Goal: Transaction & Acquisition: Purchase product/service

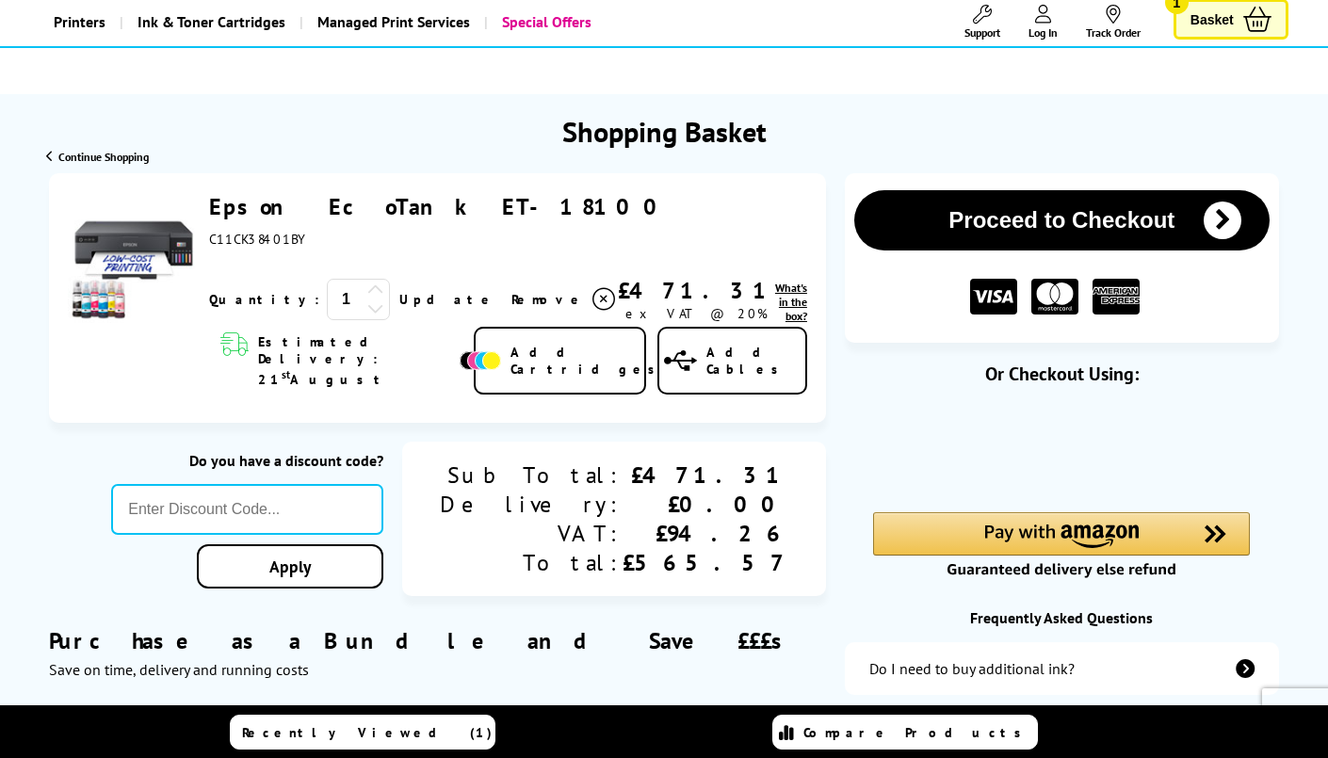
scroll to position [75, 0]
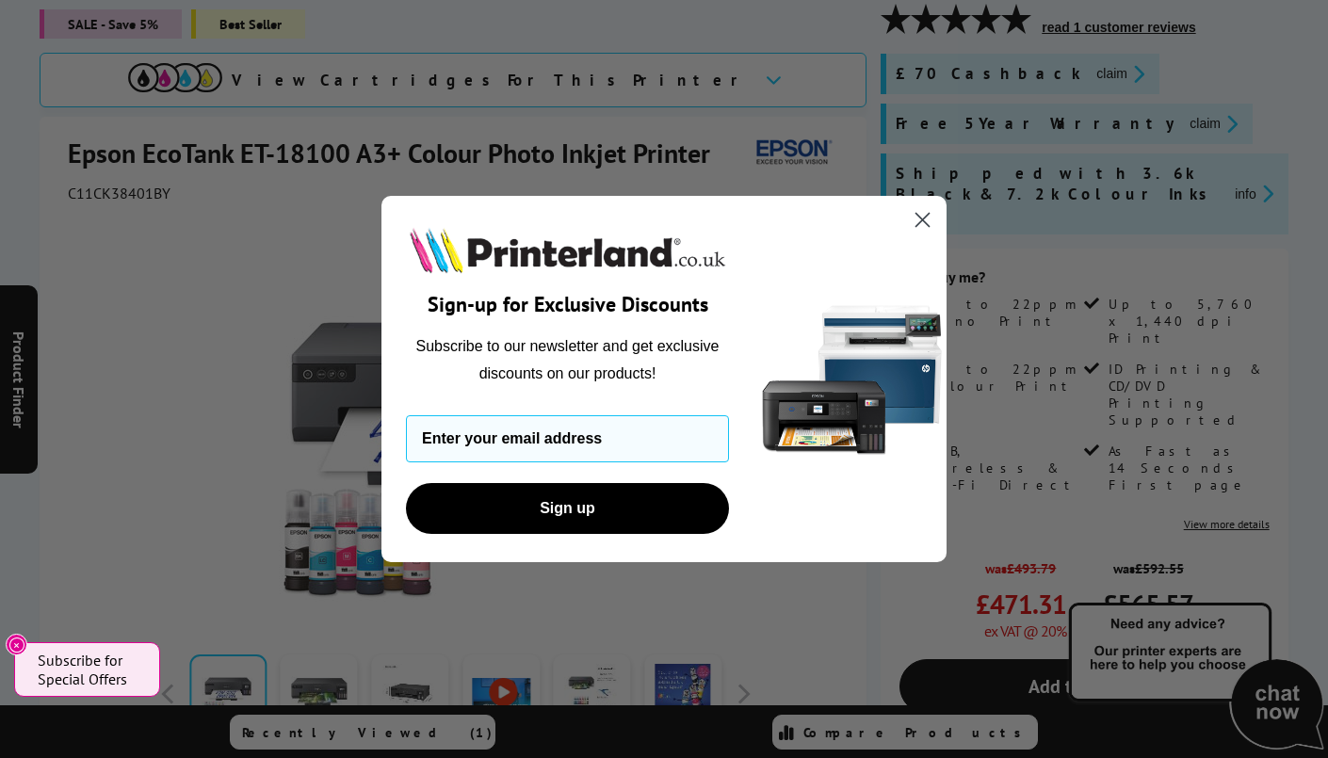
click at [924, 221] on icon "Close dialog" at bounding box center [922, 220] width 13 height 13
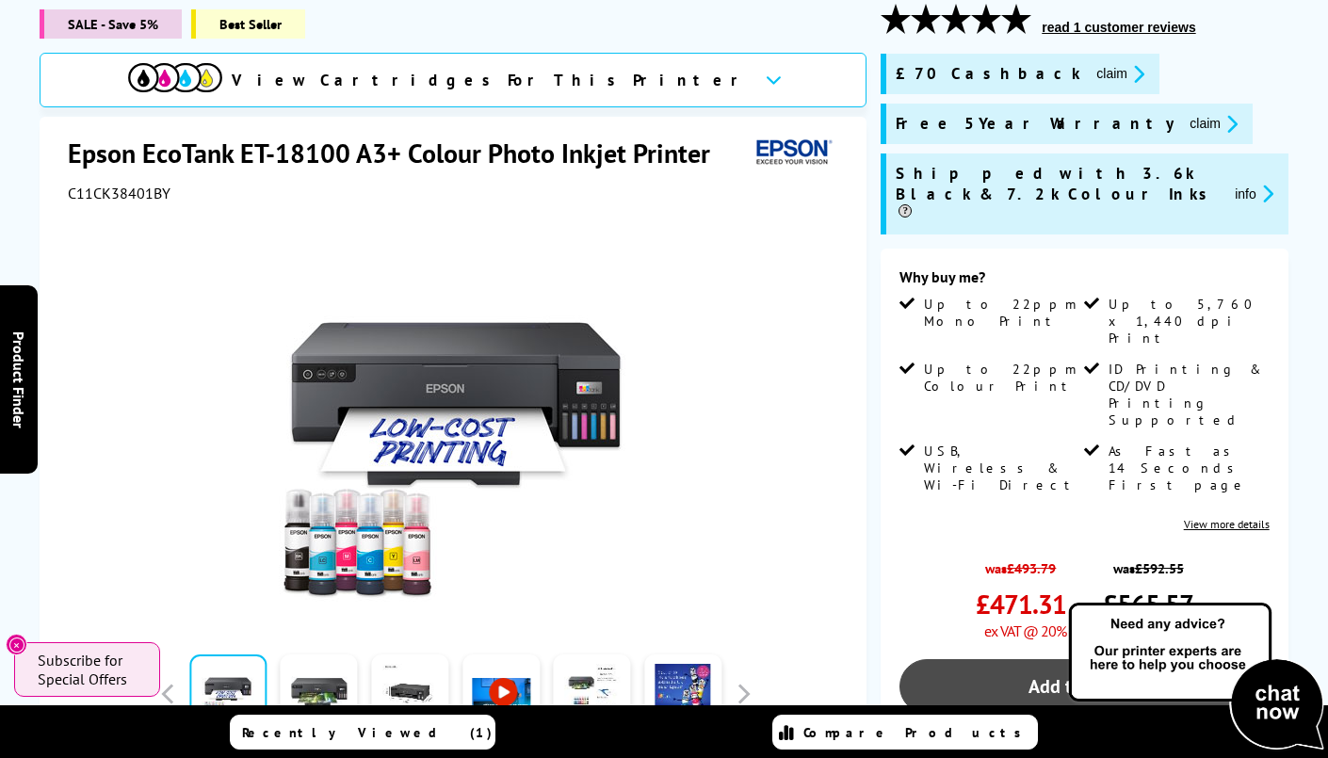
click at [1036, 659] on link "Add to Basket" at bounding box center [1083, 686] width 369 height 55
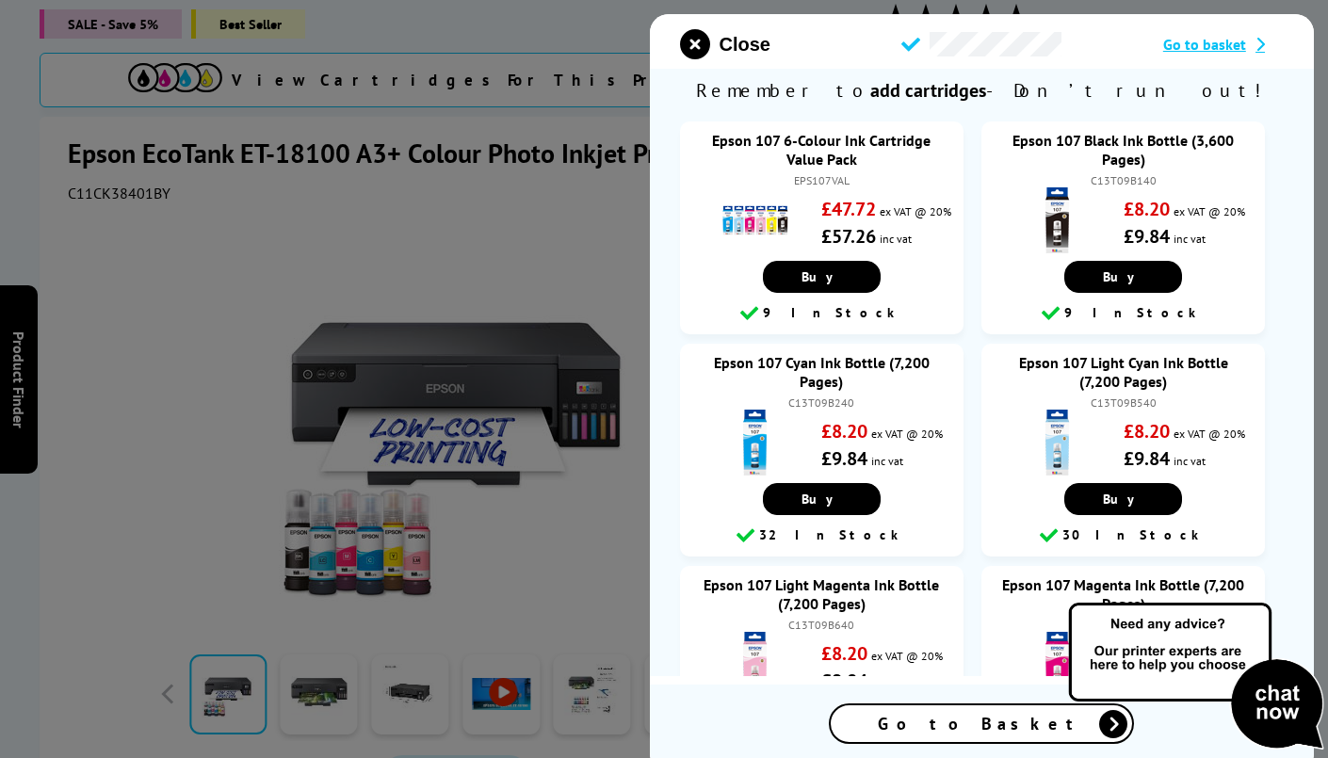
click at [1216, 41] on span "Go to basket" at bounding box center [1204, 44] width 83 height 19
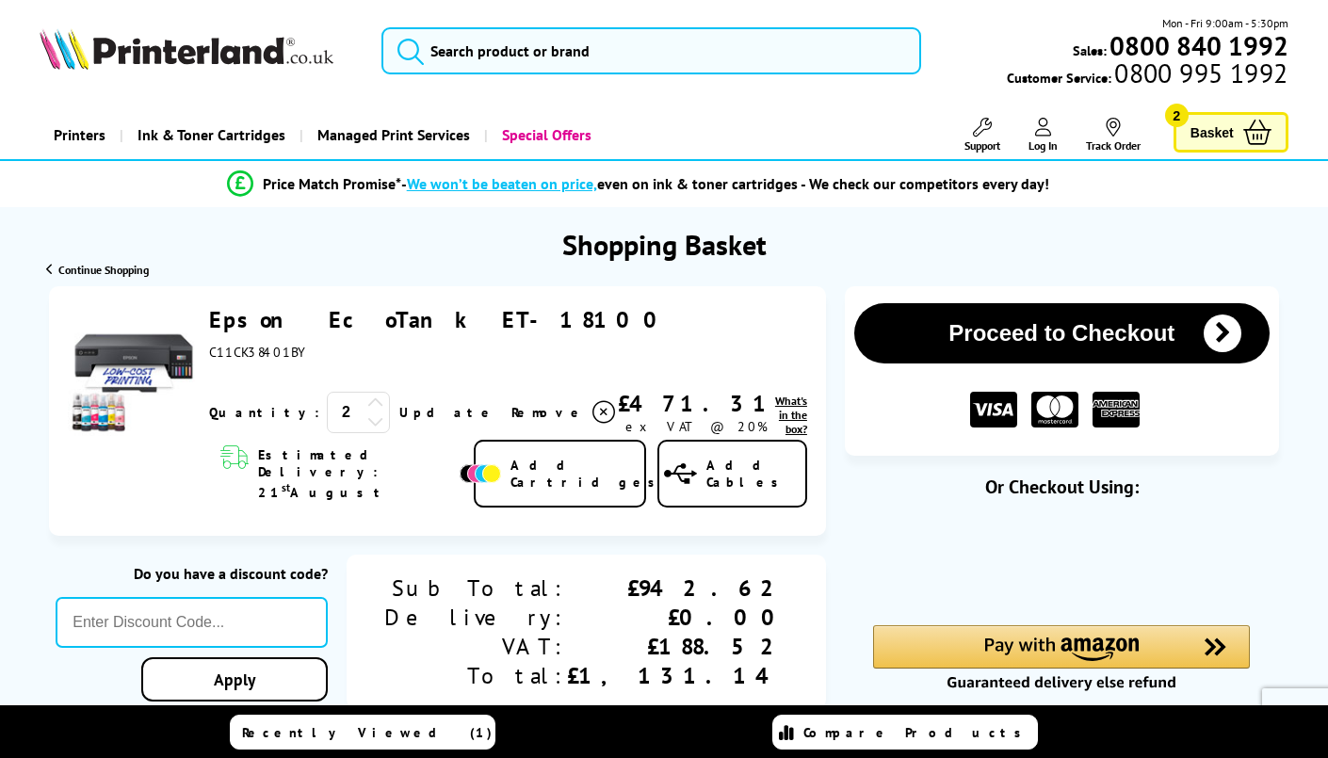
click at [367, 421] on icon at bounding box center [375, 421] width 17 height 17
click at [399, 413] on link "Update" at bounding box center [447, 412] width 97 height 17
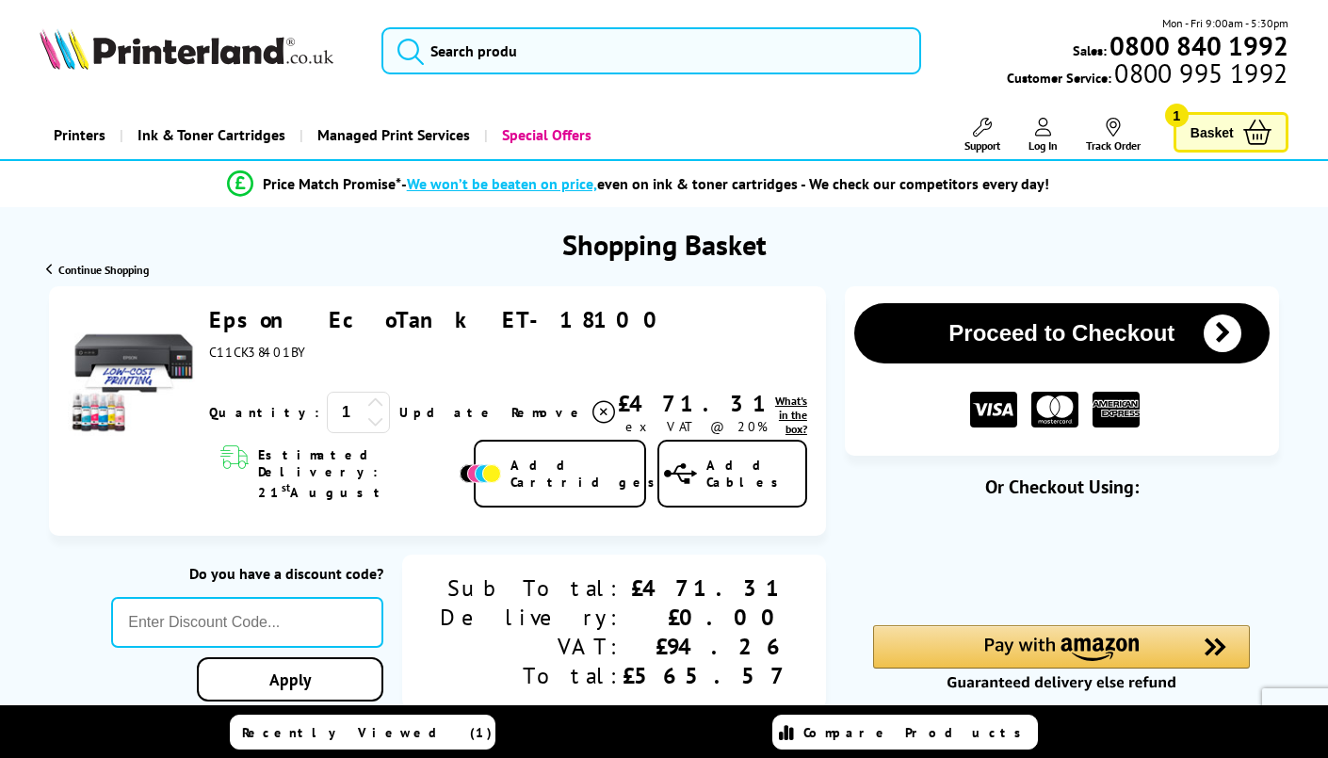
click at [829, 502] on div "Proceed to Checkout Shopping Basket 1 Update st" at bounding box center [664, 753] width 1328 height 935
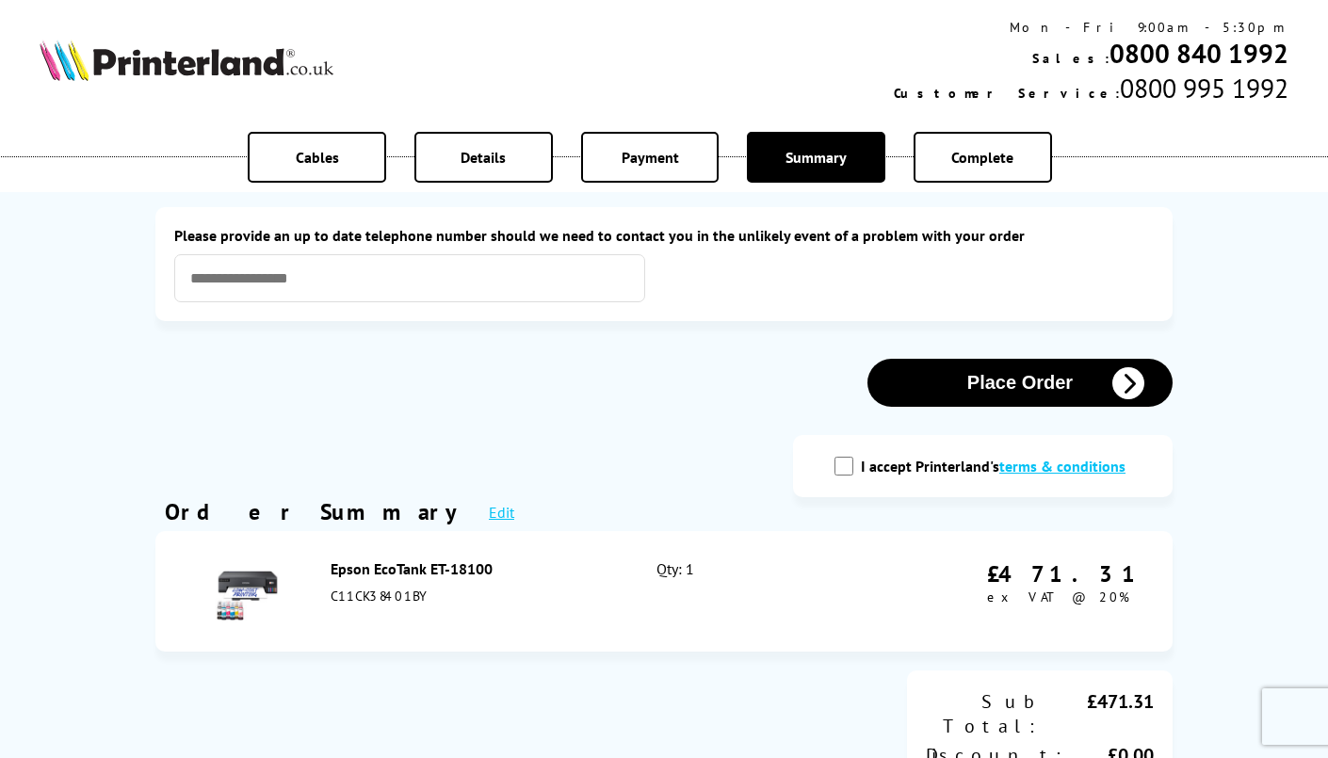
click at [78, 626] on div "Cables Details Payment Summary Complete Please correct the following errors wit…" at bounding box center [664, 756] width 1328 height 1512
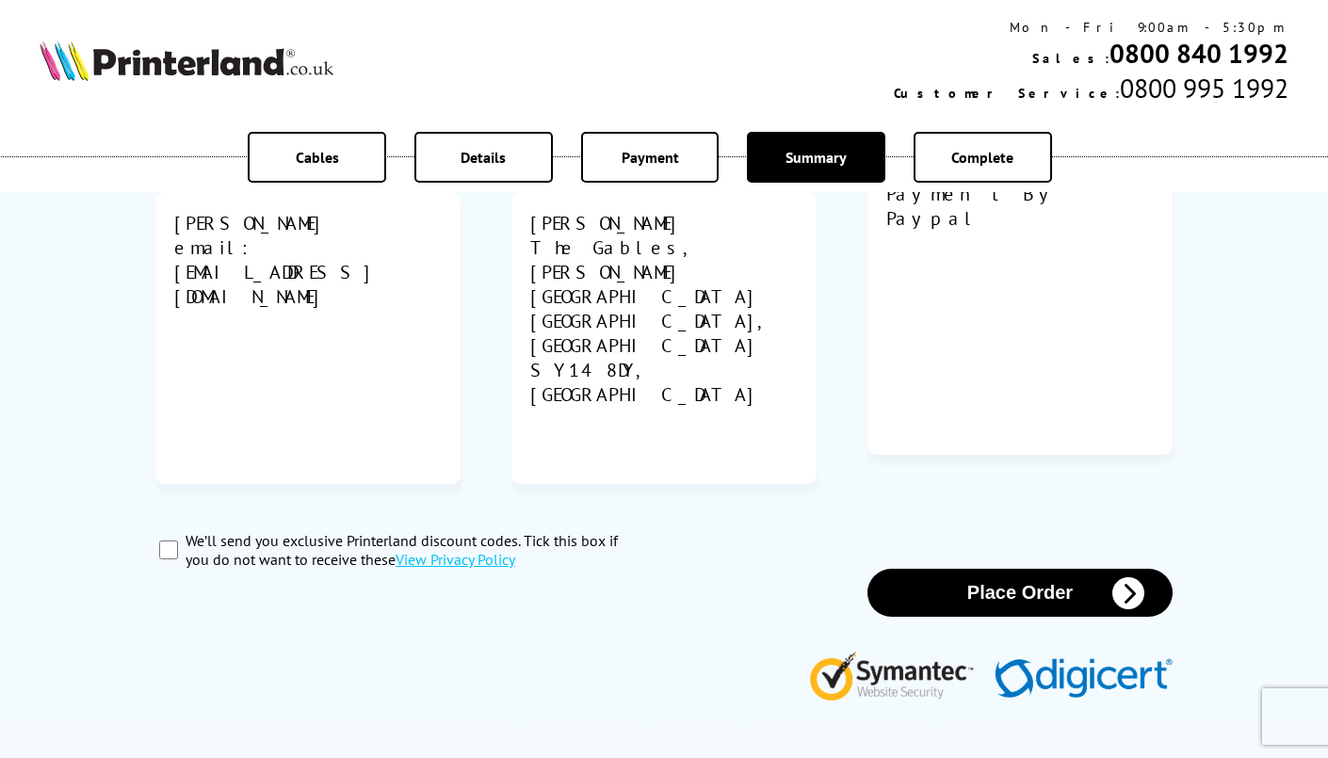
scroll to position [829, 0]
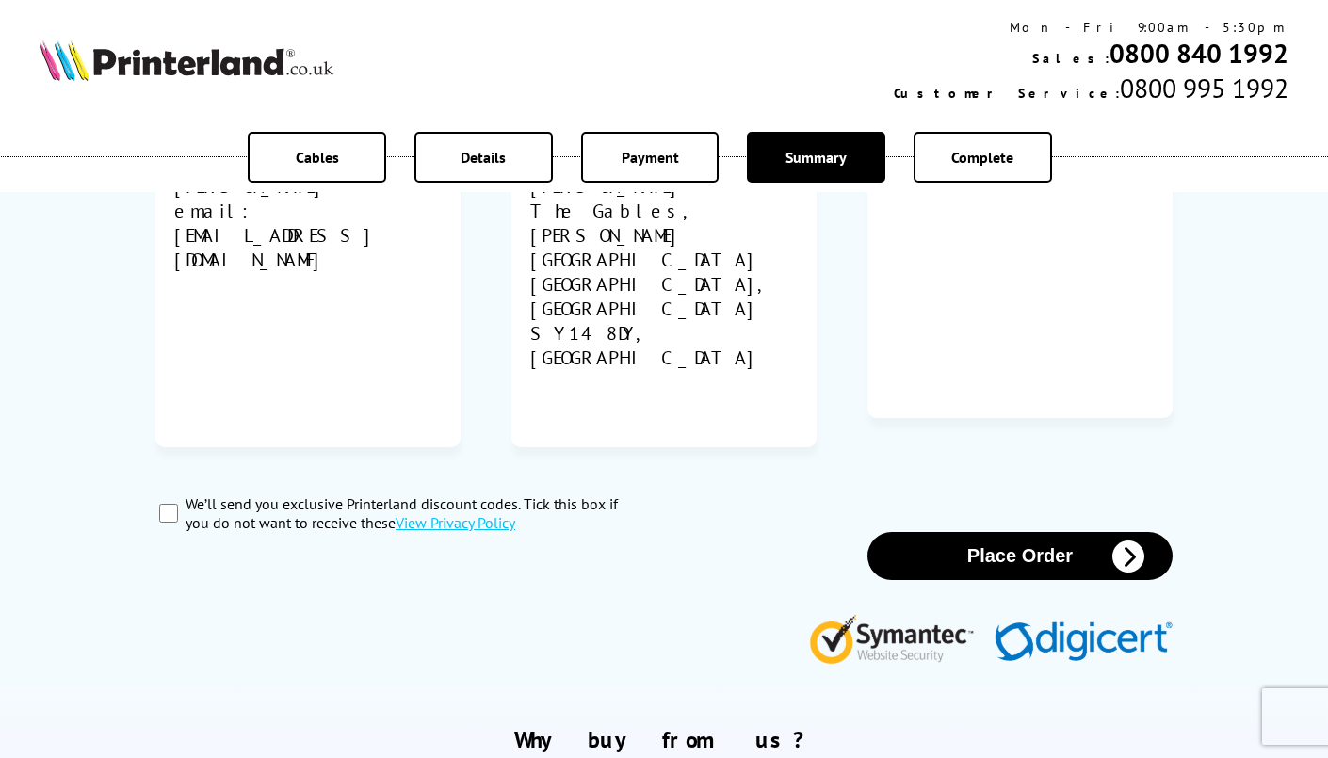
click at [976, 532] on button "Place Order" at bounding box center [1019, 556] width 305 height 48
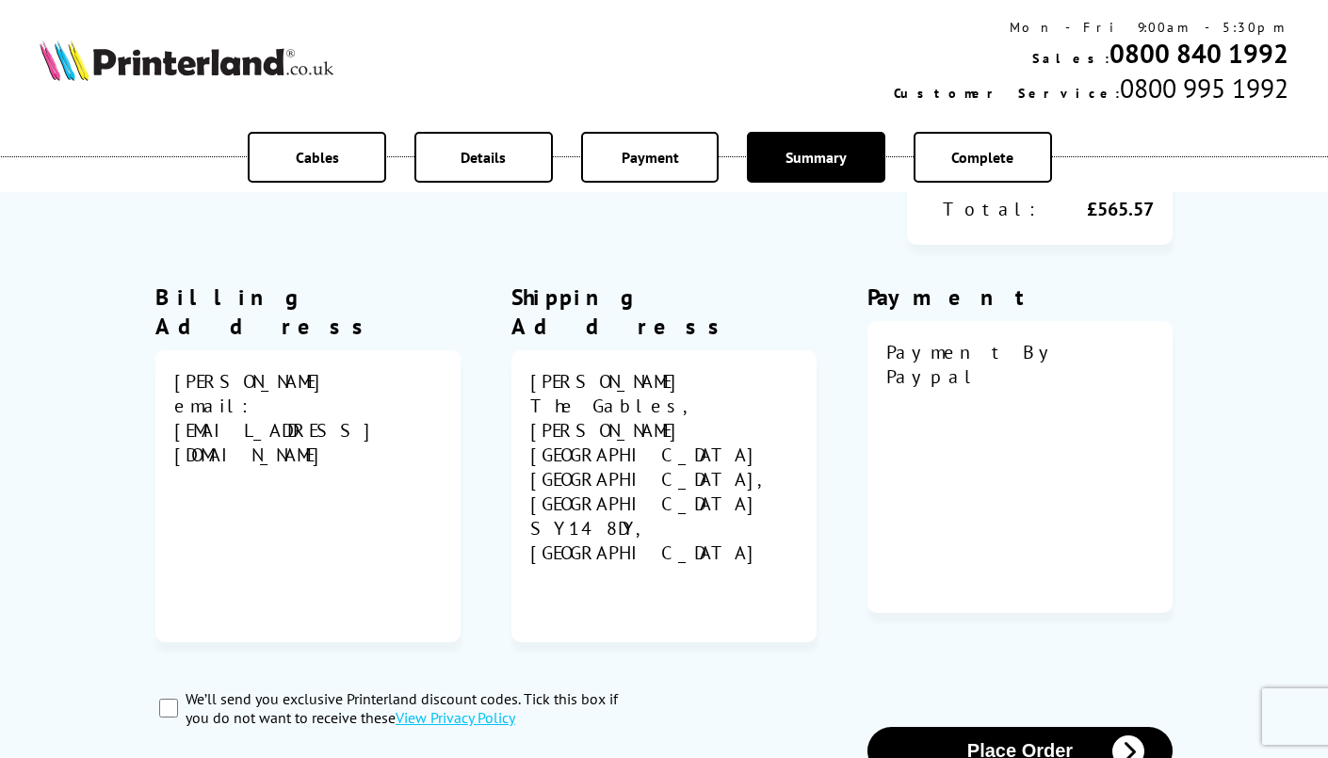
scroll to position [94, 0]
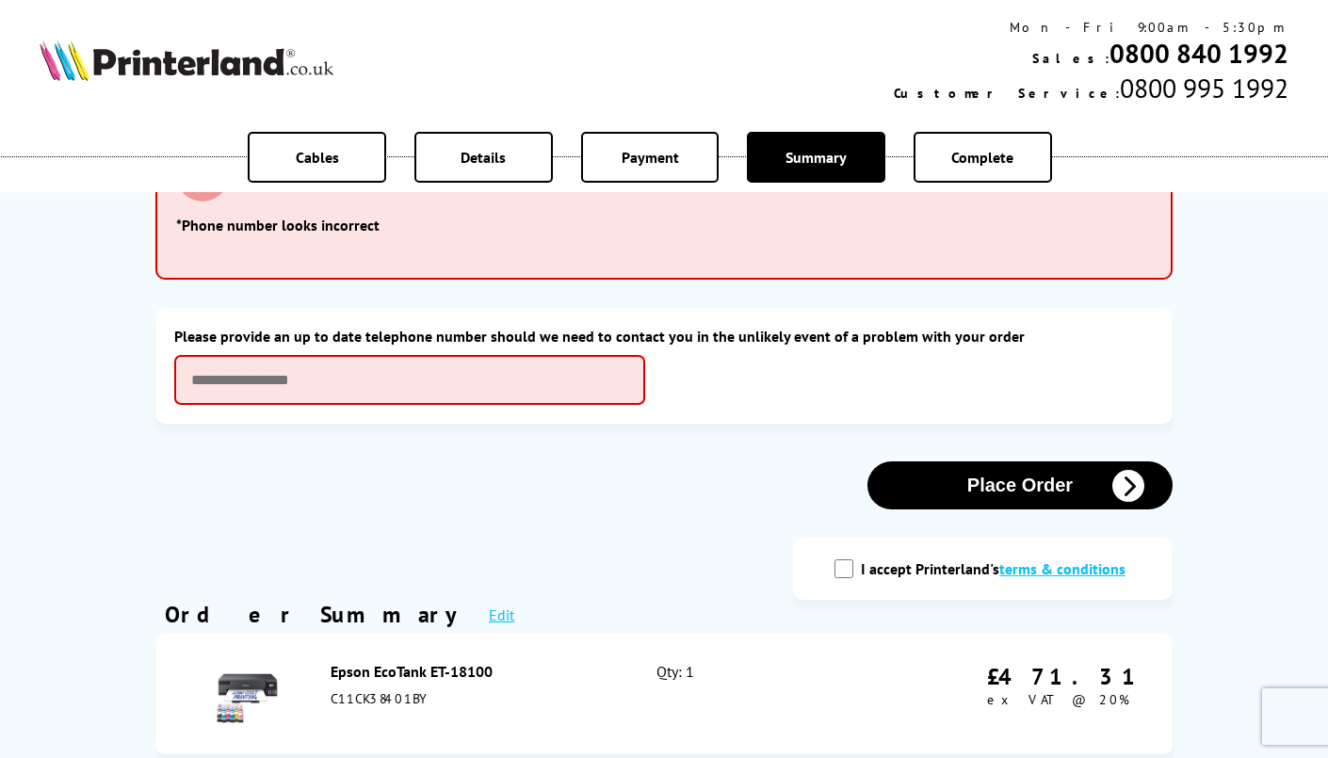
click at [133, 444] on div "Cables Details Payment Summary Complete Please correct the following errors wit…" at bounding box center [664, 760] width 1328 height 1709
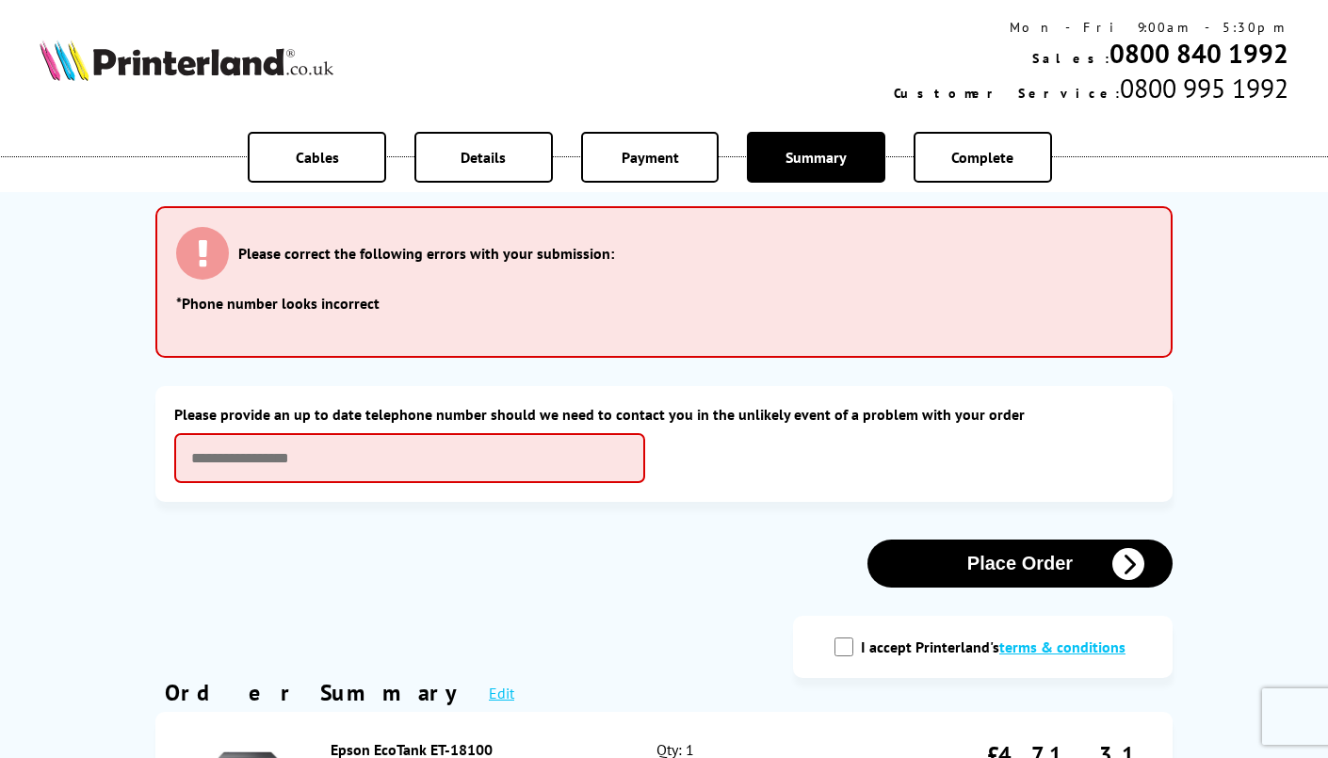
scroll to position [0, 0]
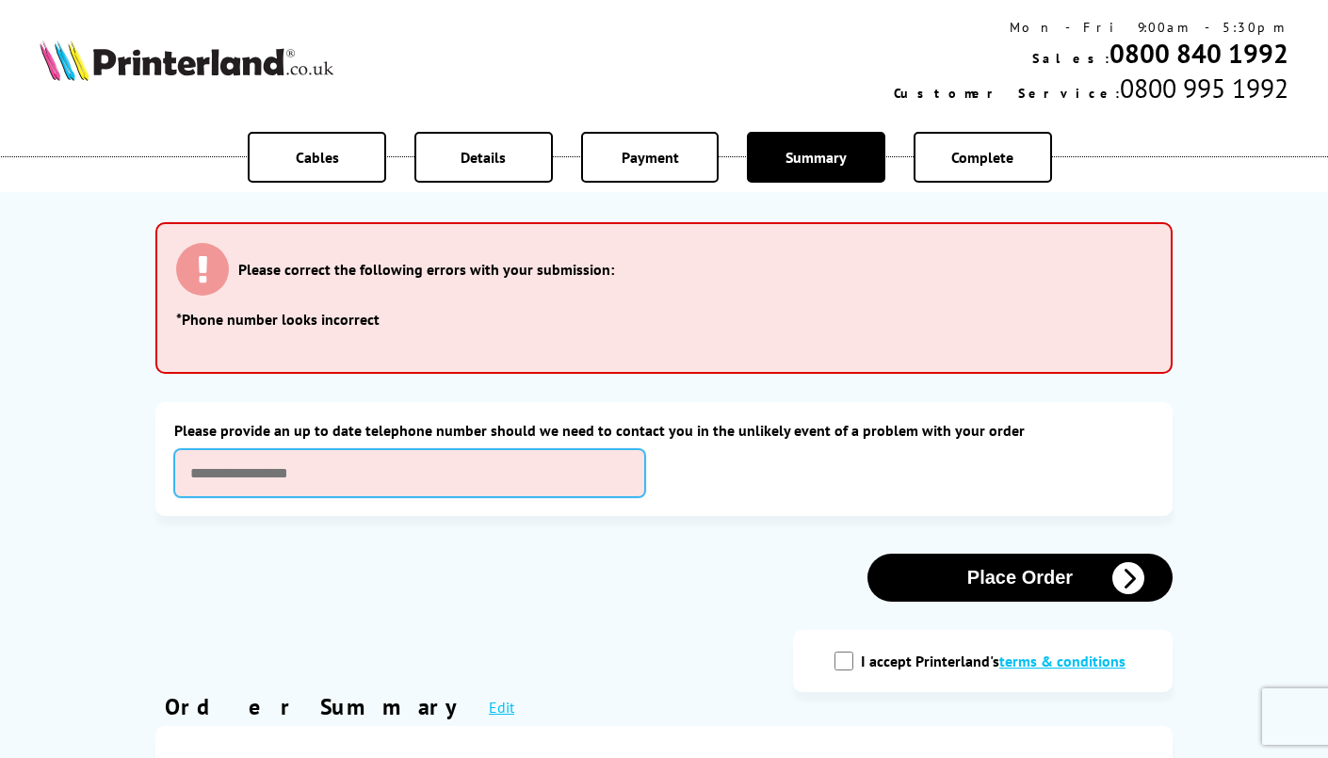
click at [218, 475] on input "text" at bounding box center [409, 473] width 471 height 48
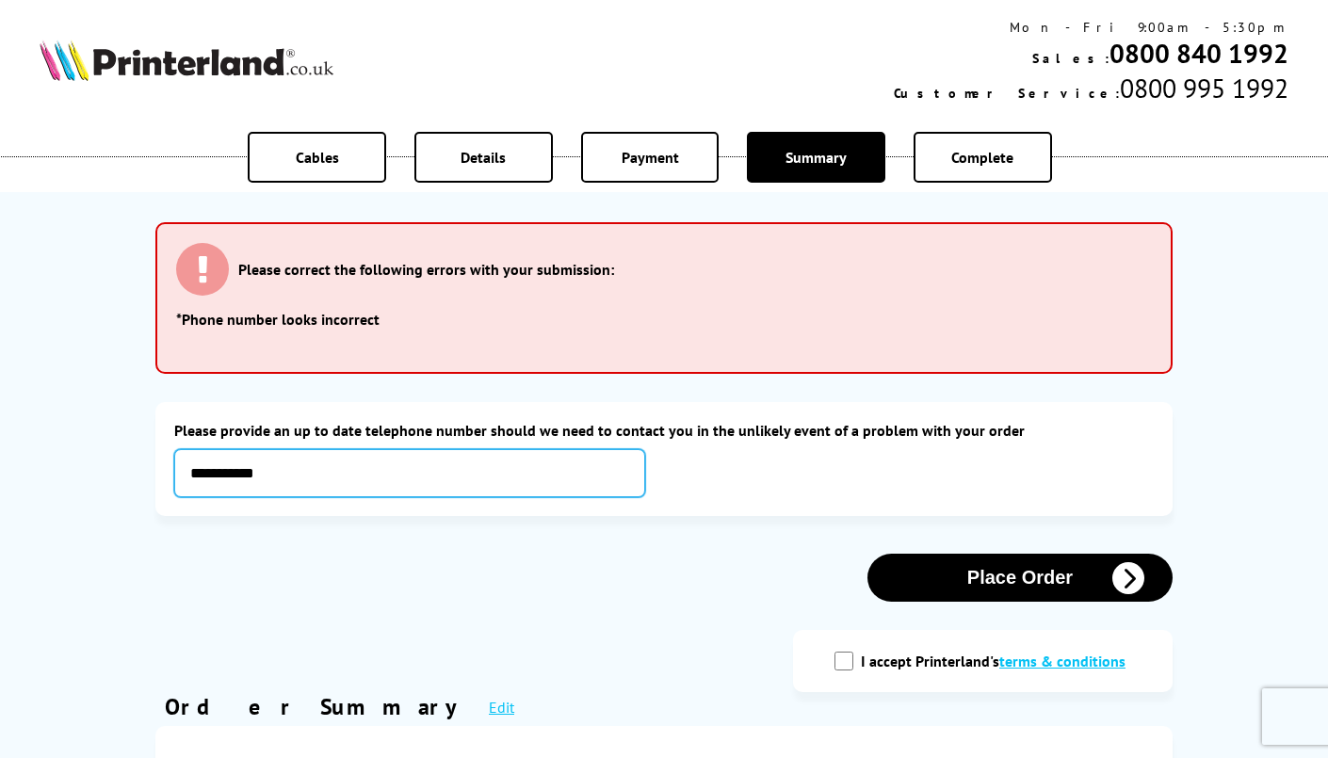
type input "**********"
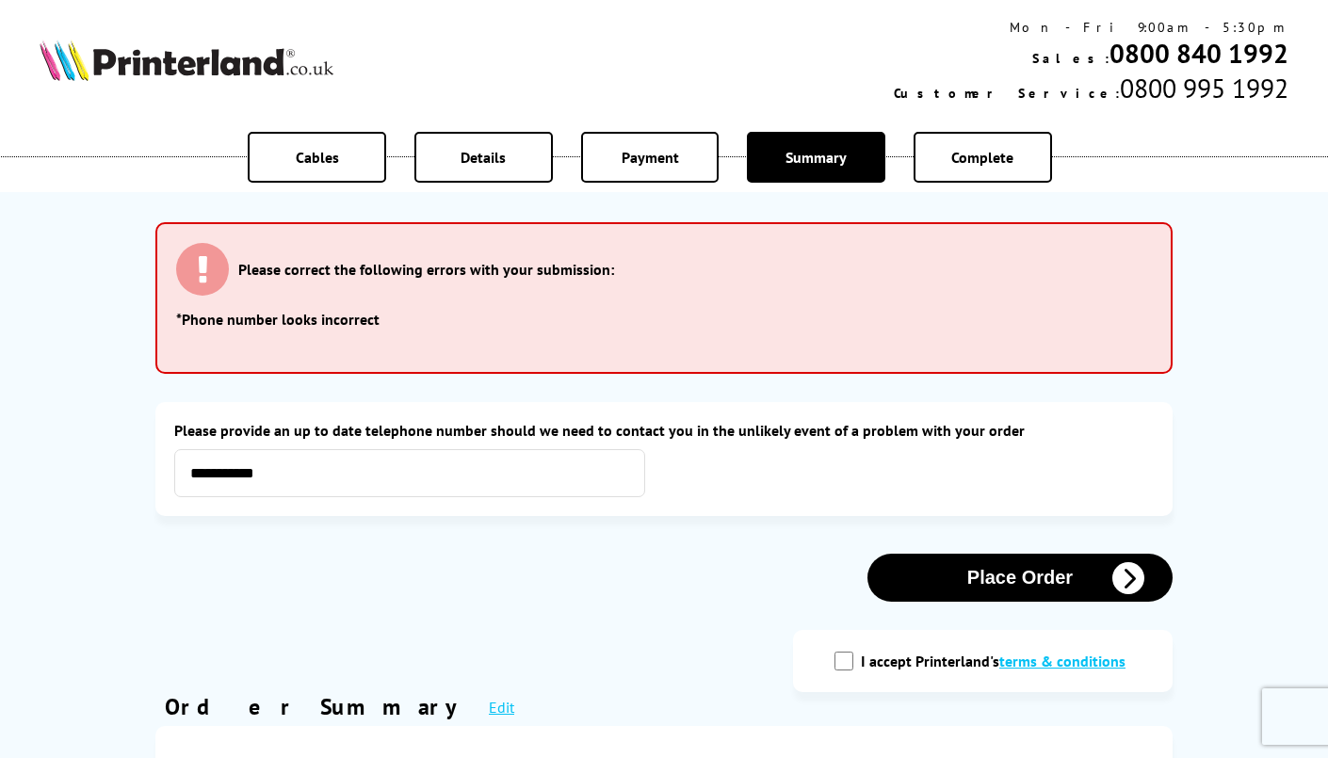
click at [847, 664] on input "I accept Printerland's terms & conditions" at bounding box center [843, 661] width 19 height 19
checkbox input "true"
click at [983, 583] on button "Place Order" at bounding box center [1019, 578] width 305 height 48
